Goal: Information Seeking & Learning: Learn about a topic

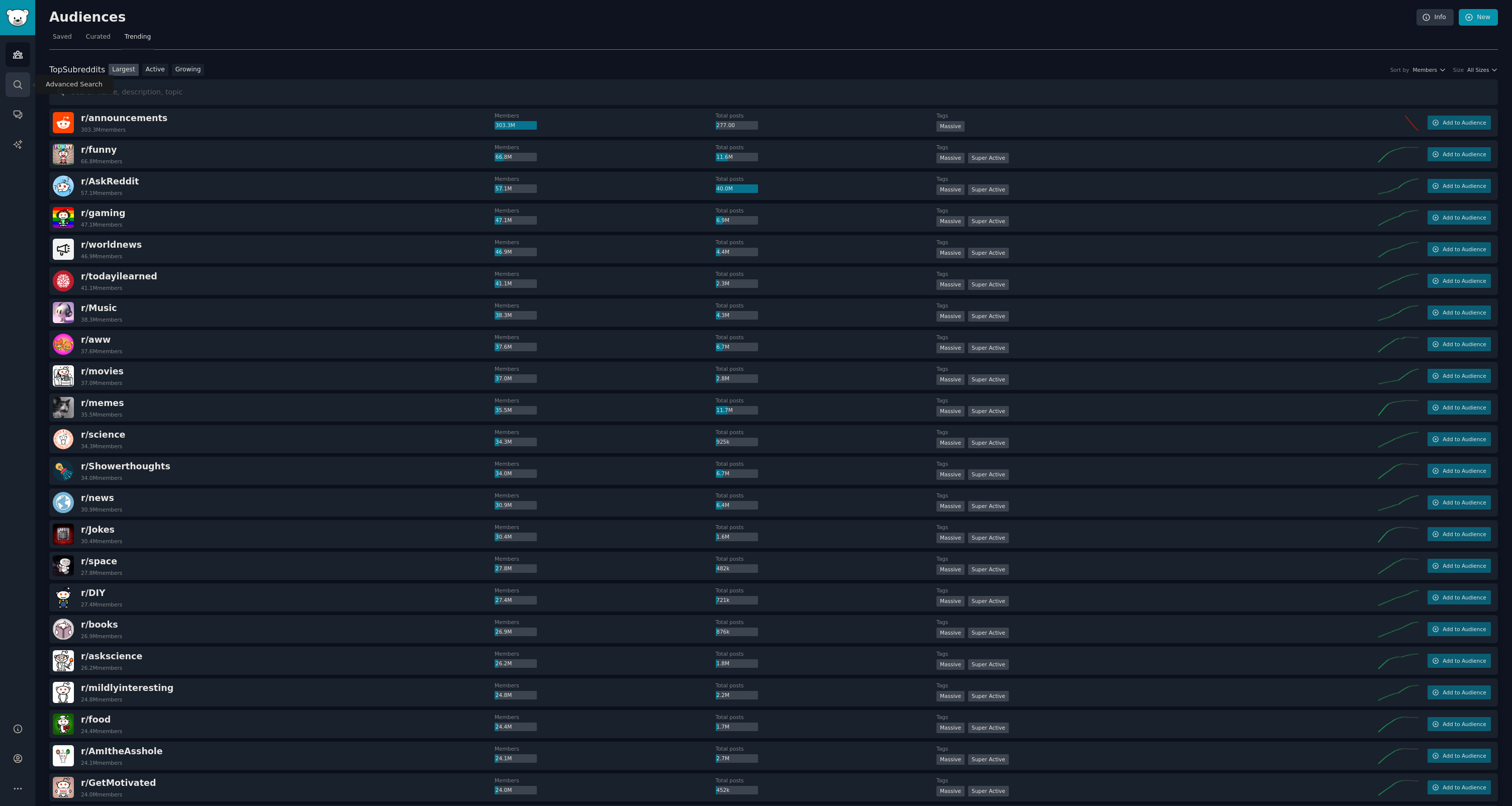
click at [17, 86] on icon "Sidebar" at bounding box center [18, 85] width 11 height 11
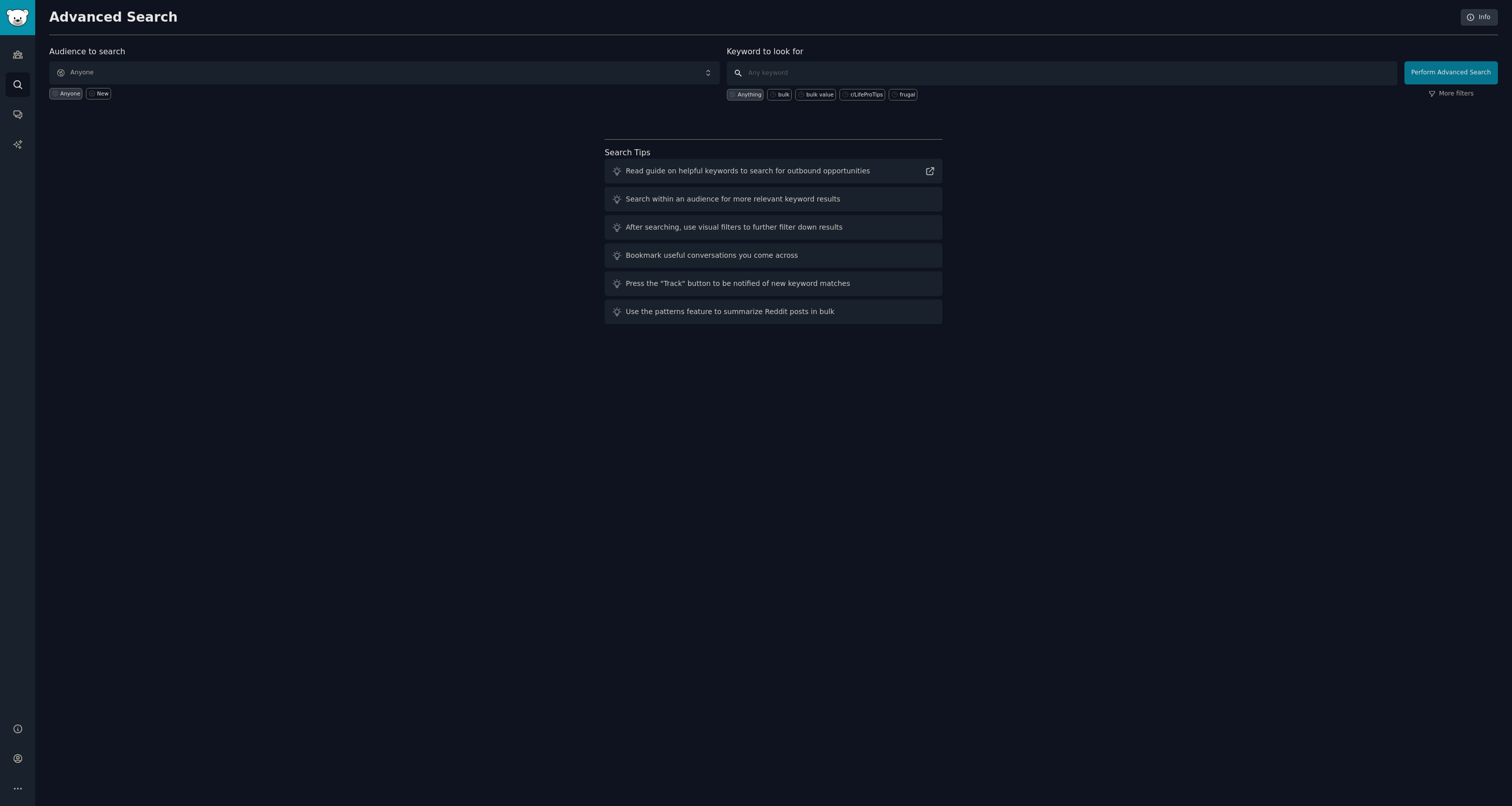
click at [803, 80] on input "text" at bounding box center [1062, 73] width 671 height 24
type input "small business painpoints"
click button "Perform Advanced Search" at bounding box center [1451, 73] width 93 height 23
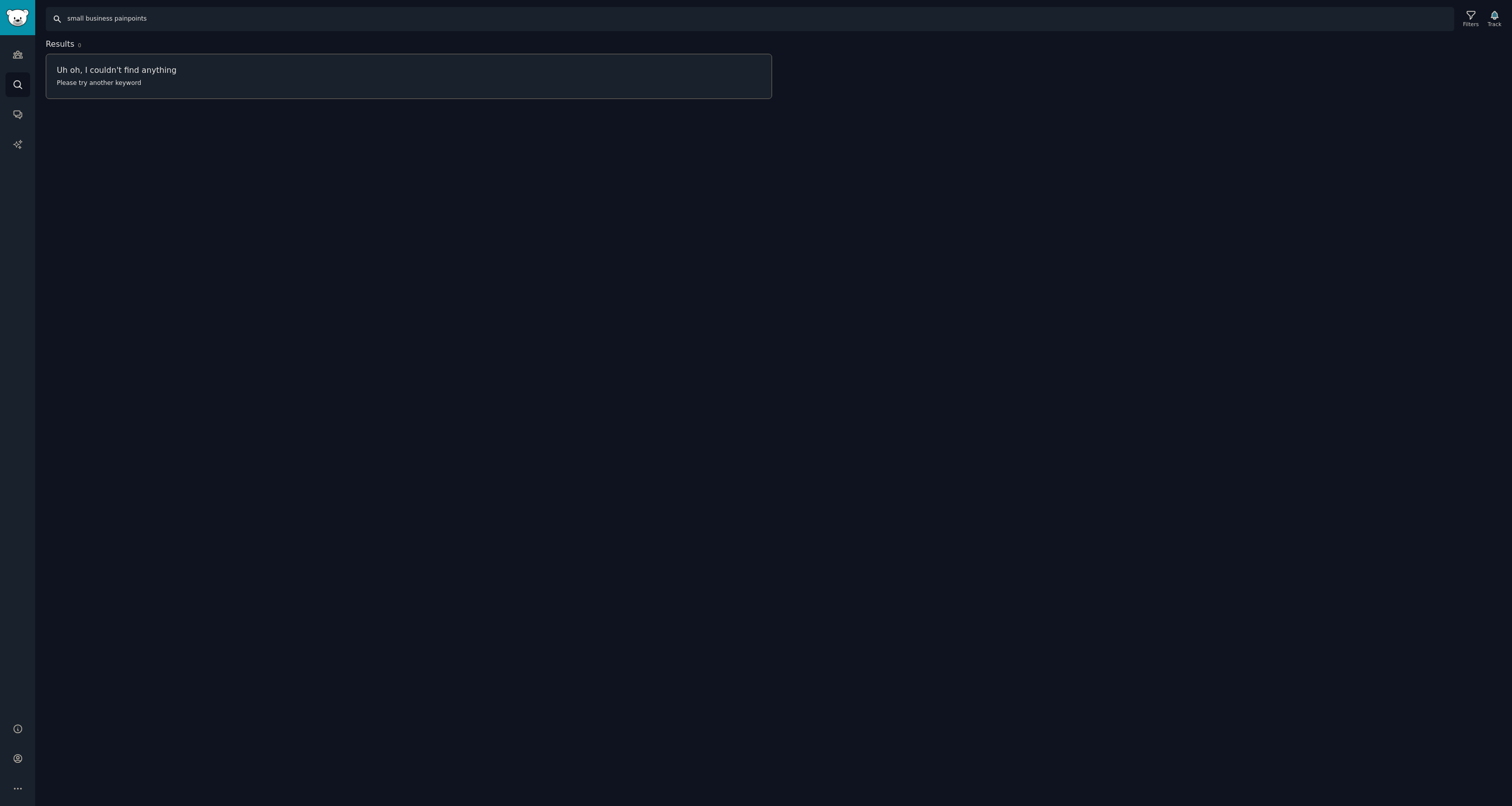
click at [236, 15] on input "small business painpoints" at bounding box center [749, 19] width 1408 height 24
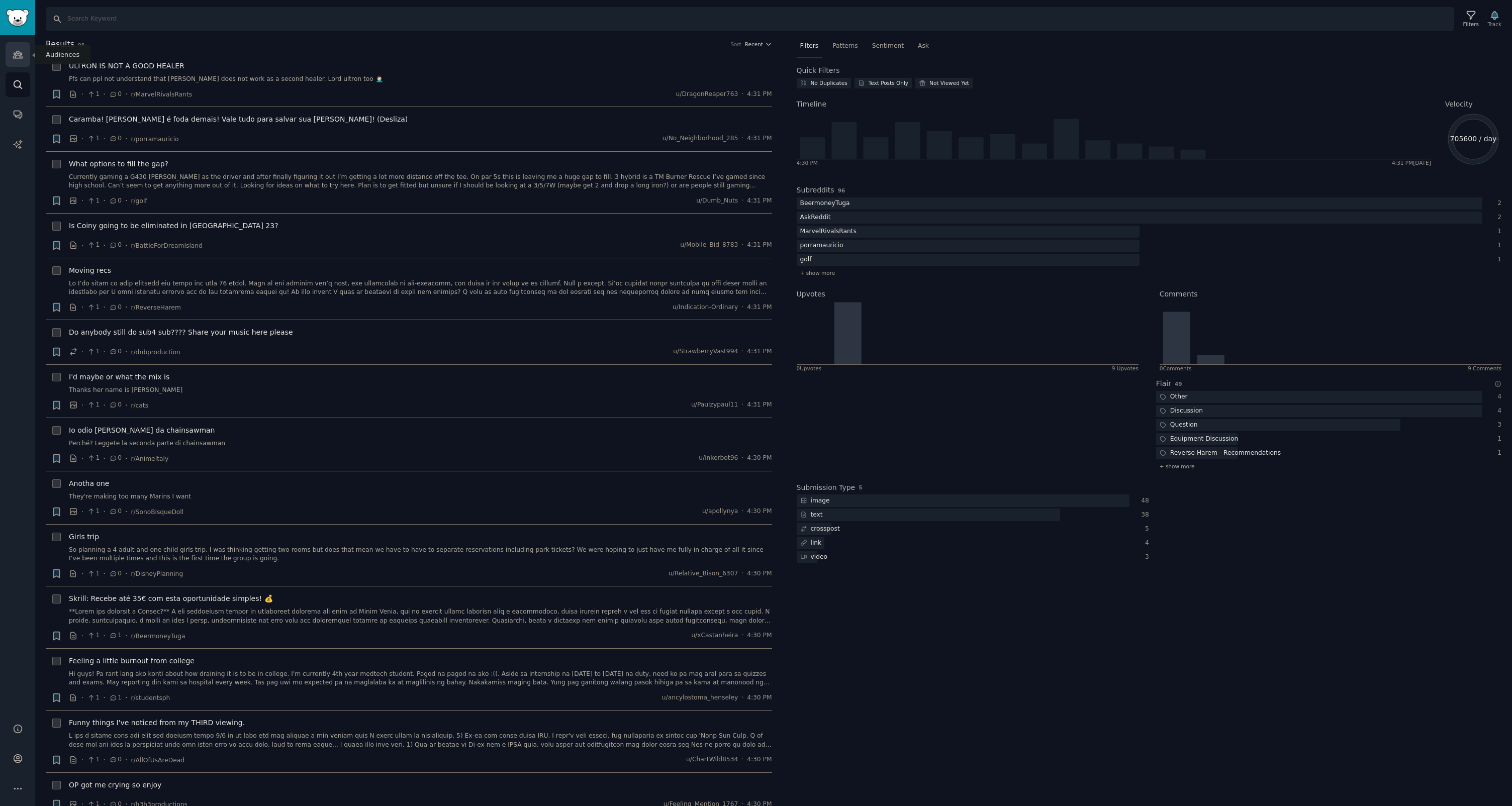
click at [20, 57] on icon "Sidebar" at bounding box center [18, 55] width 9 height 7
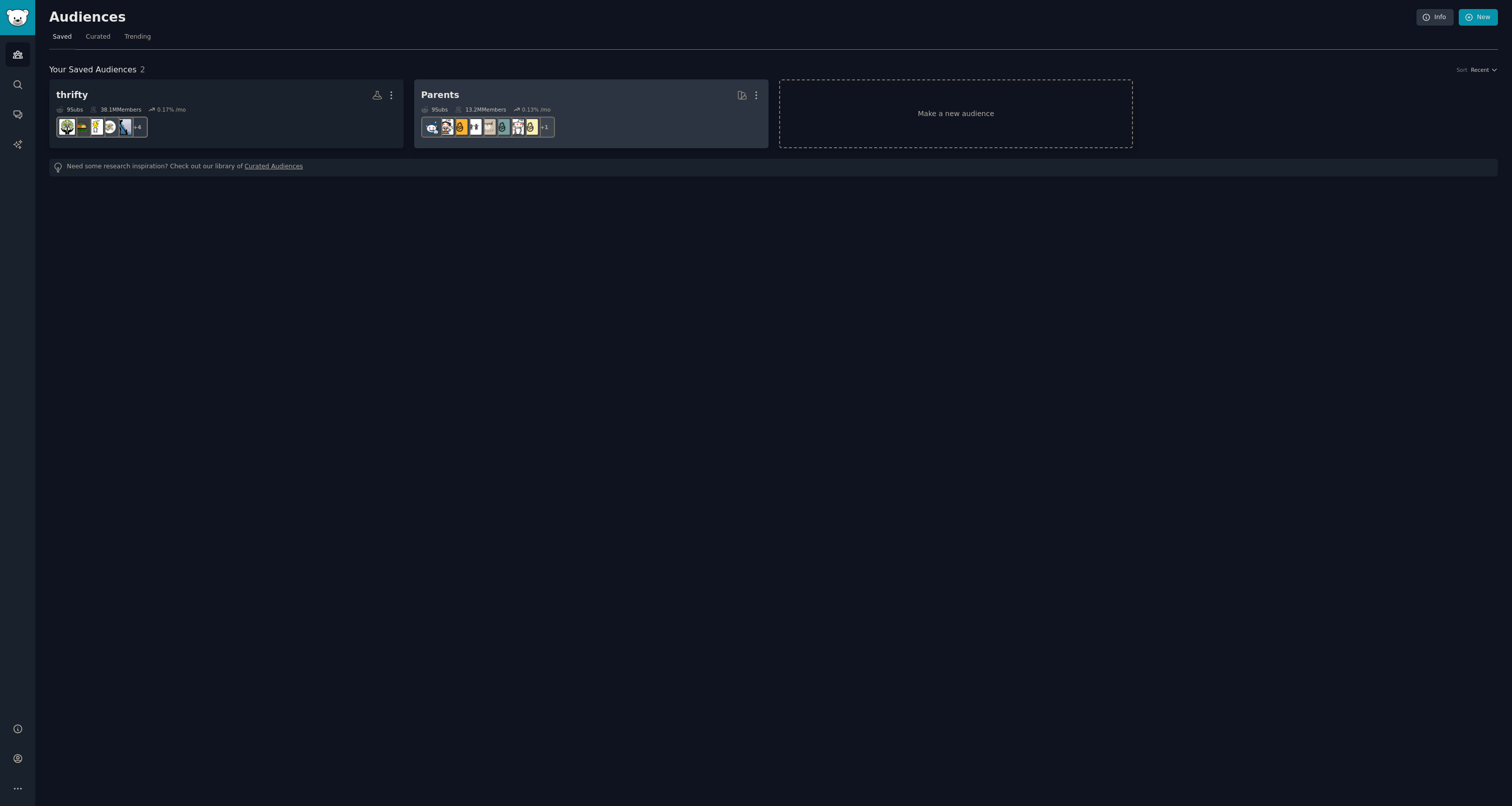
click at [534, 97] on h2 "Parents More" at bounding box center [591, 95] width 340 height 17
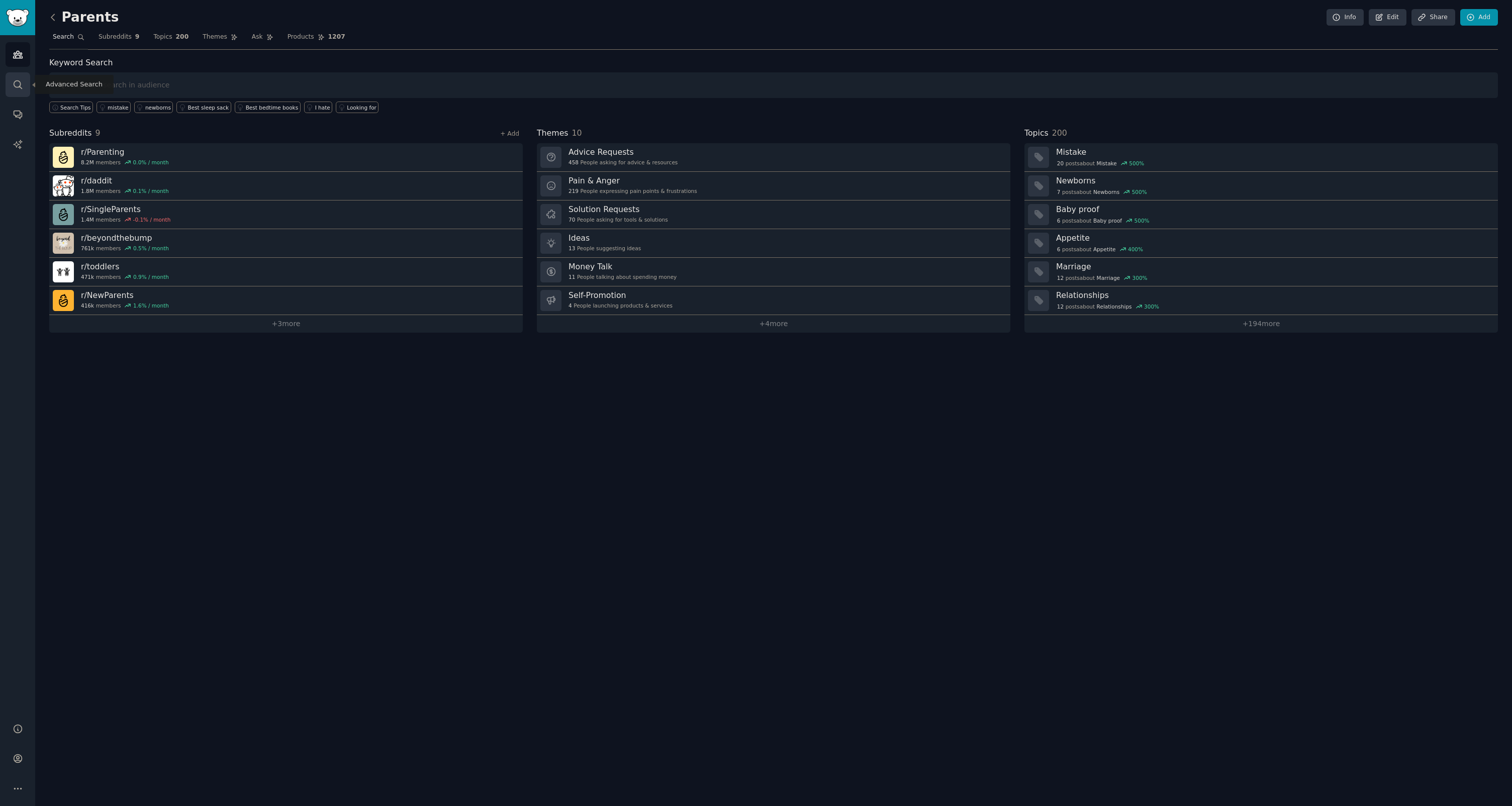
click at [11, 88] on link "Search" at bounding box center [17, 84] width 25 height 25
